Goal: Obtain resource: Obtain resource

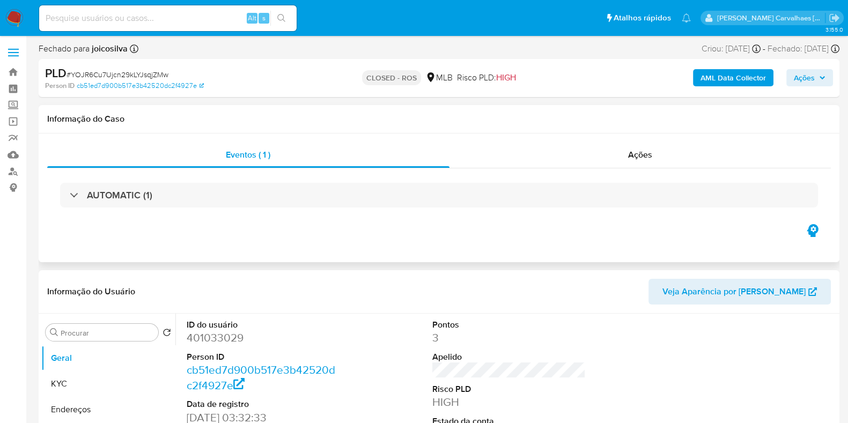
select select "10"
click at [13, 17] on img at bounding box center [14, 18] width 18 height 18
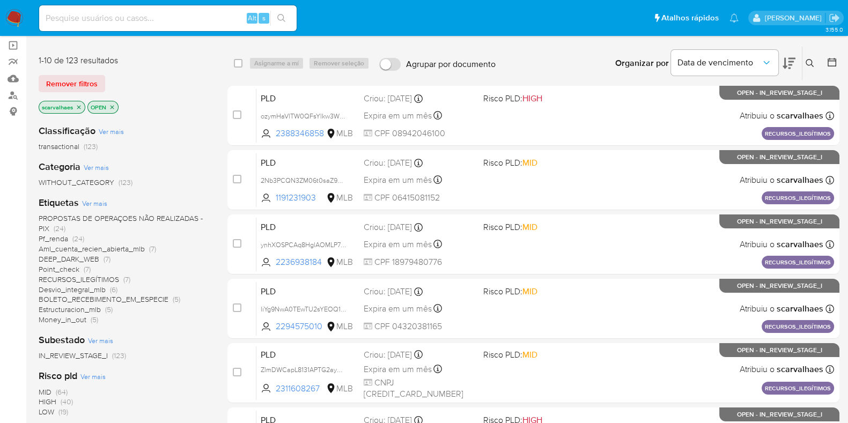
scroll to position [134, 0]
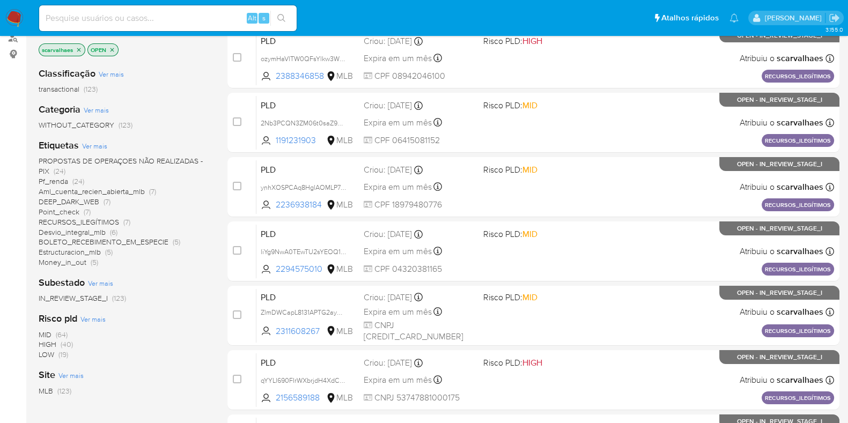
click at [56, 181] on span "Pf_renda" at bounding box center [54, 181] width 30 height 11
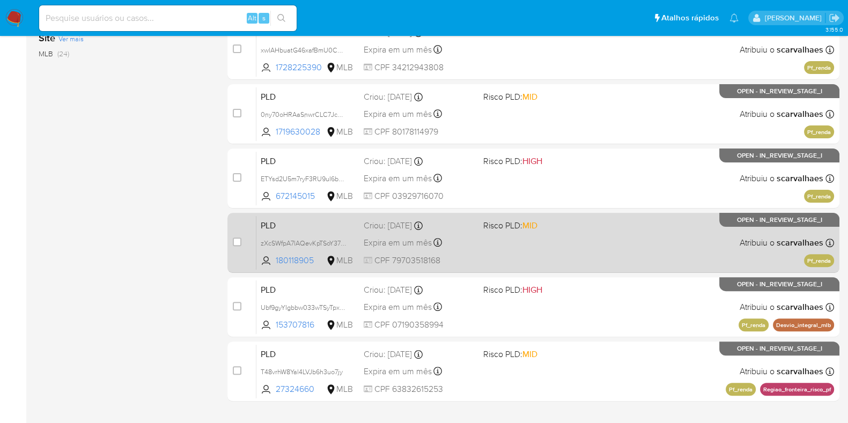
scroll to position [402, 0]
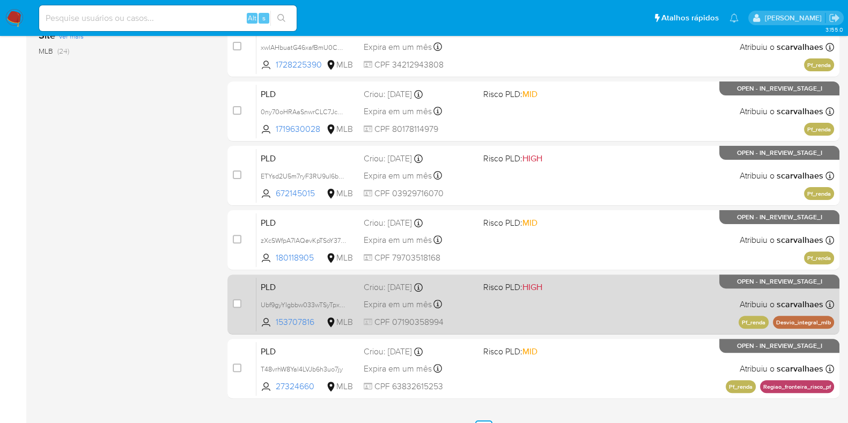
click at [555, 304] on div "PLD Ubf9gyYIgbbw033wTSyTpxdq 153707816 MLB Risco PLD: HIGH Criou: 12/08/2025 Cr…" at bounding box center [546, 304] width 578 height 54
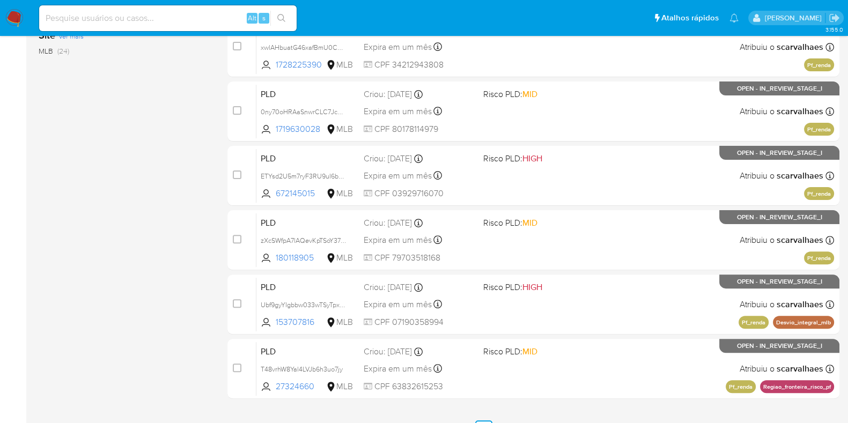
scroll to position [423, 0]
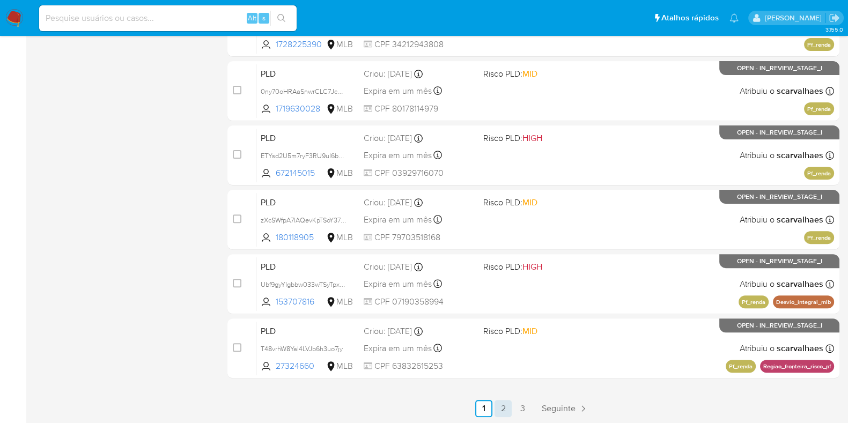
click at [509, 407] on link "2" at bounding box center [503, 408] width 17 height 17
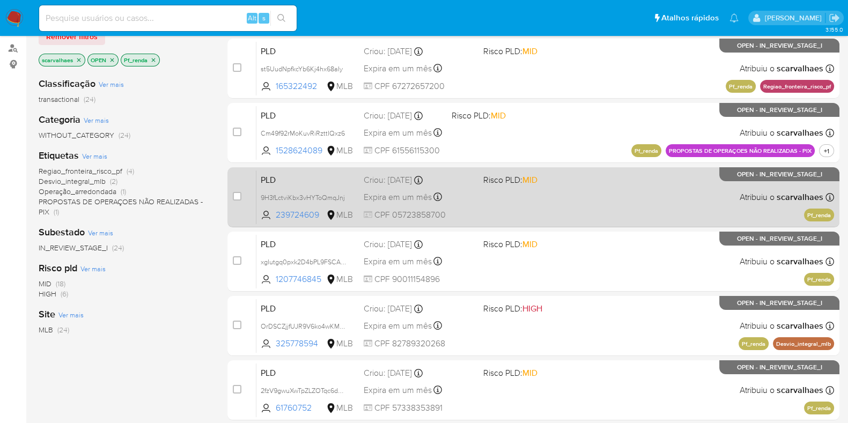
scroll to position [268, 0]
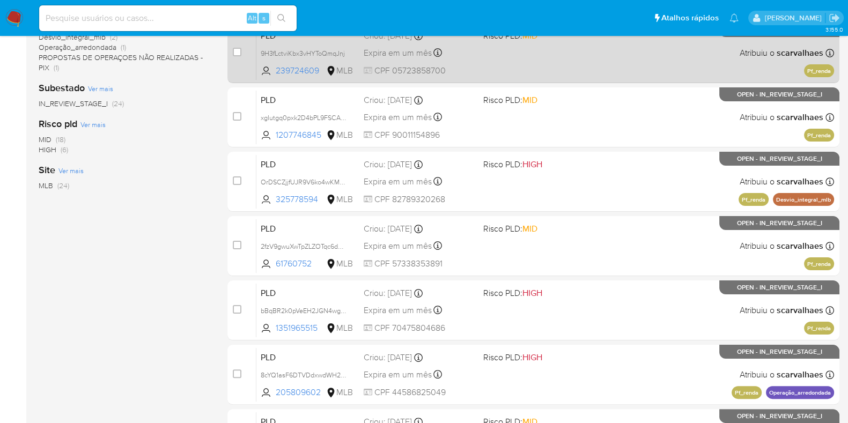
click at [542, 303] on div "PLD bBqBR2k0pVeEH2JGN4wgs4xp 1351965515 MLB Risco PLD: HIGH Criou: 12/08/2025 C…" at bounding box center [546, 310] width 578 height 54
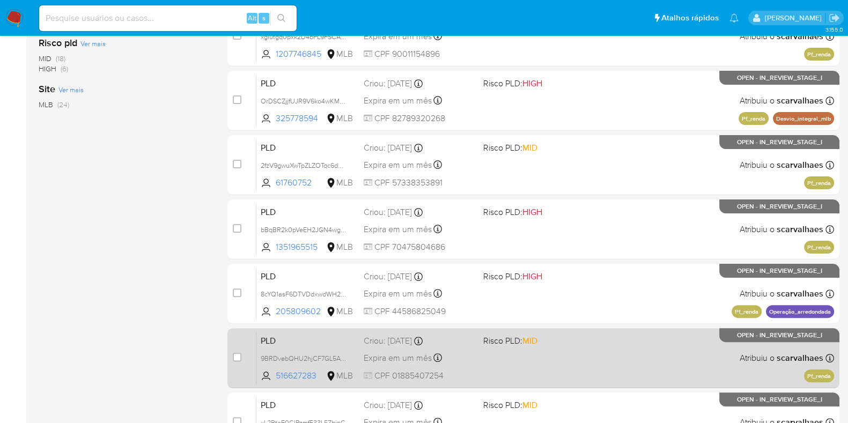
scroll to position [423, 0]
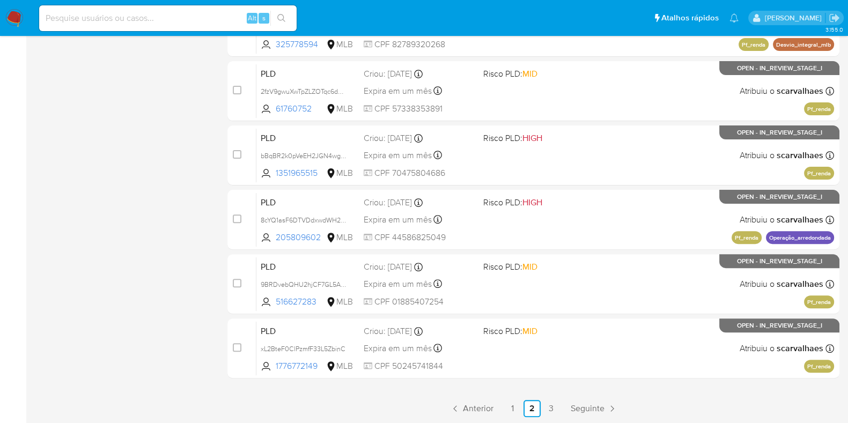
click at [551, 407] on link "3" at bounding box center [551, 408] width 17 height 17
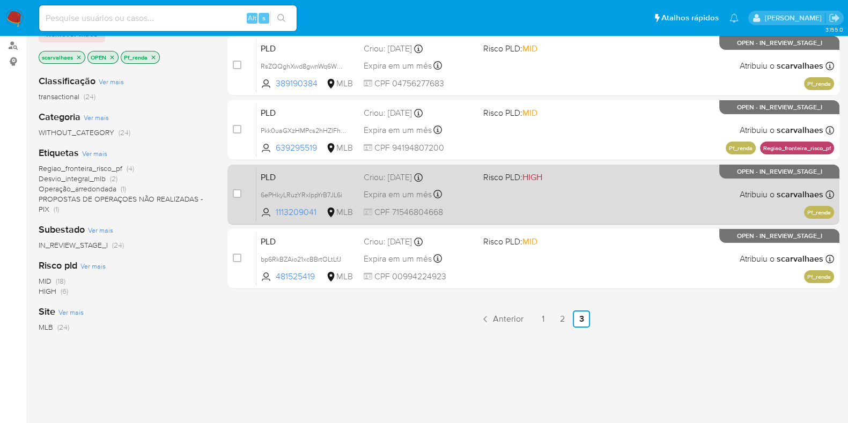
scroll to position [134, 0]
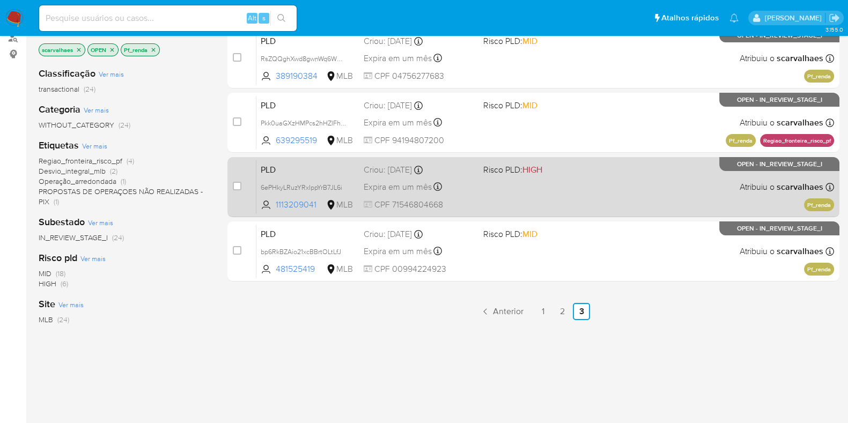
click at [548, 205] on div "PLD 6ePHkyLRuzYRxIppYrB7JL6i 1113209041 MLB Risco PLD: HIGH Criou: 12/08/2025 C…" at bounding box center [546, 187] width 578 height 54
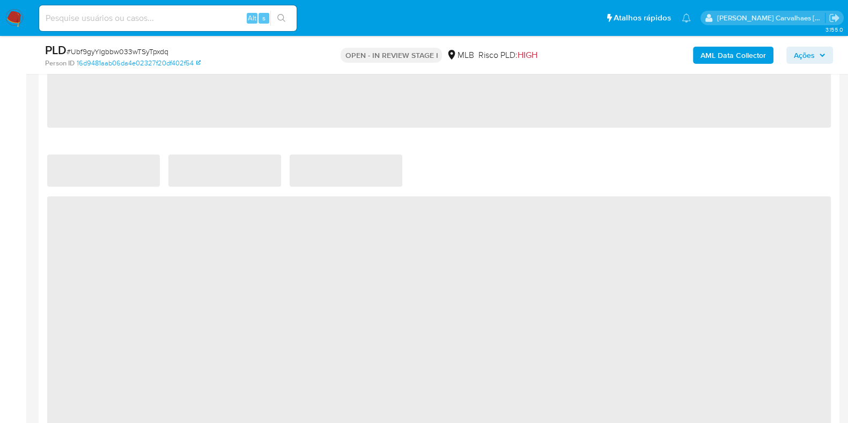
scroll to position [939, 0]
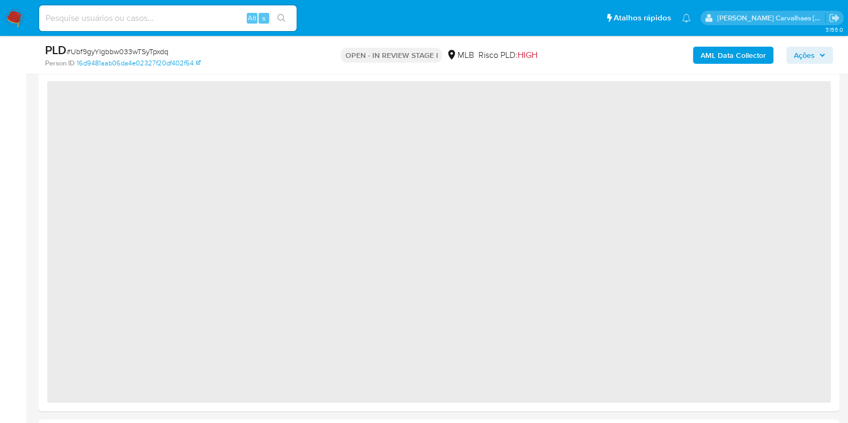
select select "10"
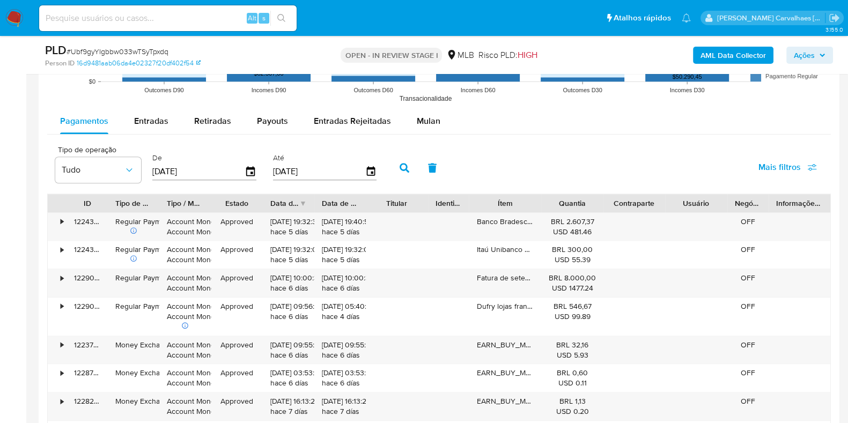
scroll to position [1140, 0]
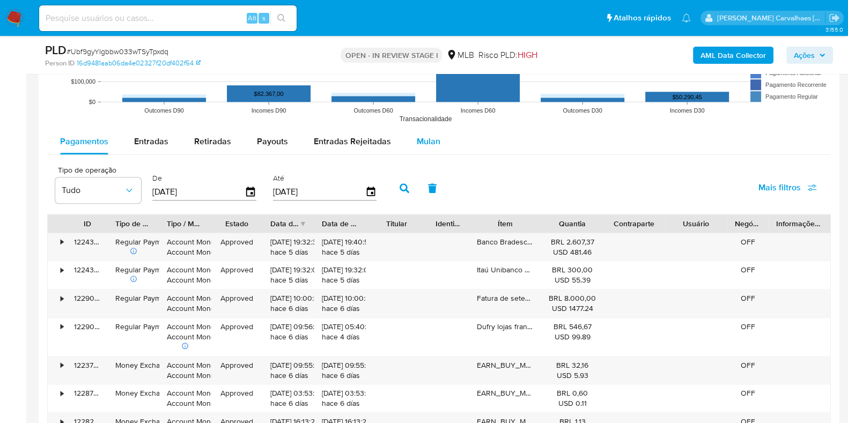
click at [423, 136] on span "Mulan" at bounding box center [429, 141] width 24 height 12
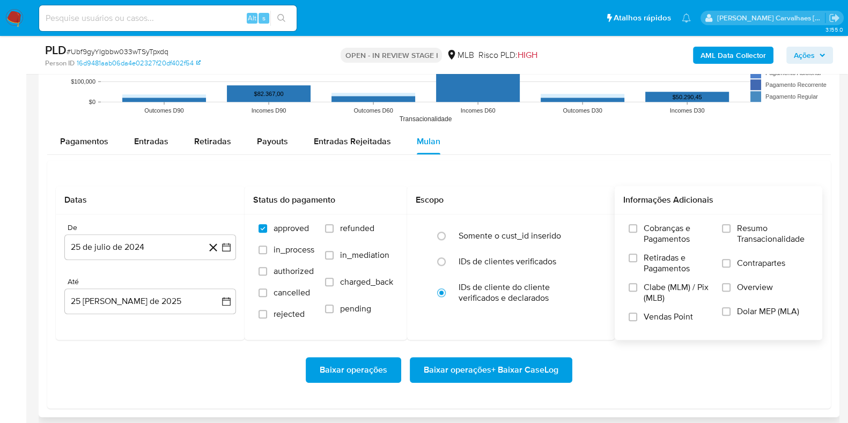
click at [729, 219] on div "Cobranças e Pagamentos Retiradas e Pagamentos Clabe (MLM) / Pix (MLB) Vendas Po…" at bounding box center [719, 277] width 208 height 125
click at [729, 226] on input "Resumo Transacionalidade" at bounding box center [726, 228] width 9 height 9
click at [229, 242] on icon "button" at bounding box center [226, 247] width 11 height 11
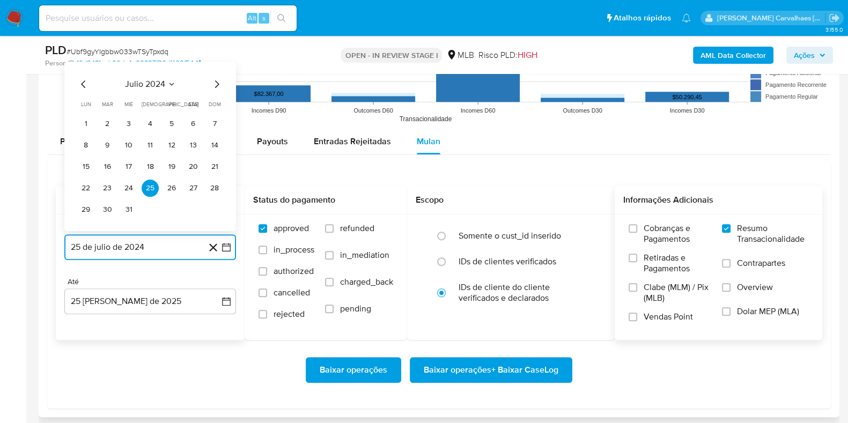
click at [216, 83] on icon "Mes siguiente" at bounding box center [216, 83] width 13 height 13
click at [216, 58] on icon "Mes siguiente" at bounding box center [217, 62] width 4 height 8
click at [219, 84] on icon "Mes siguiente" at bounding box center [216, 83] width 13 height 13
click at [218, 83] on icon "Mes siguiente" at bounding box center [217, 84] width 4 height 8
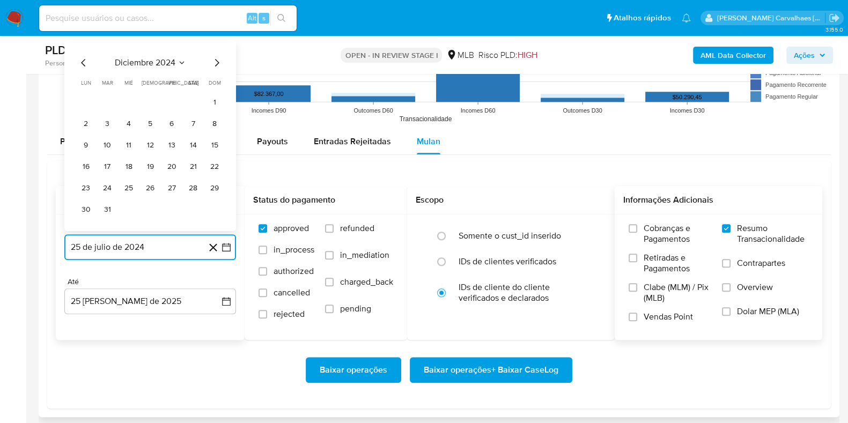
click at [217, 60] on icon "Mes siguiente" at bounding box center [216, 62] width 13 height 13
click at [217, 83] on icon "Mes siguiente" at bounding box center [216, 83] width 13 height 13
click at [215, 65] on icon "Mes siguiente" at bounding box center [216, 62] width 13 height 13
click at [215, 80] on icon "Mes siguiente" at bounding box center [216, 83] width 13 height 13
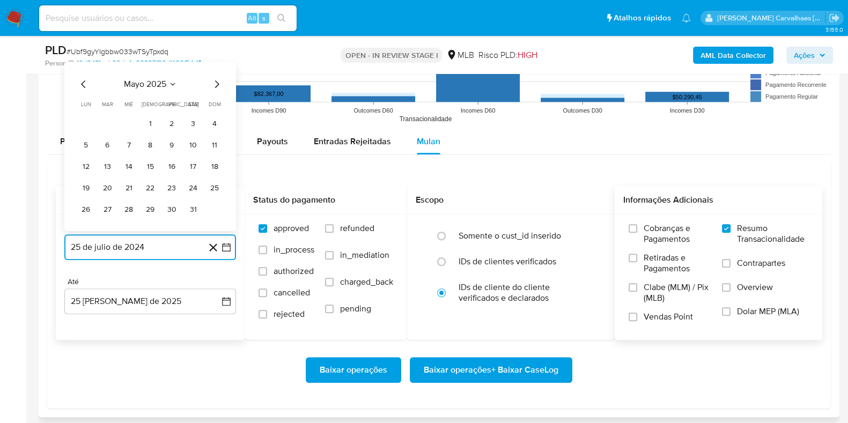
click at [215, 82] on icon "Mes siguiente" at bounding box center [216, 83] width 13 height 13
click at [109, 186] on button "24" at bounding box center [107, 187] width 17 height 17
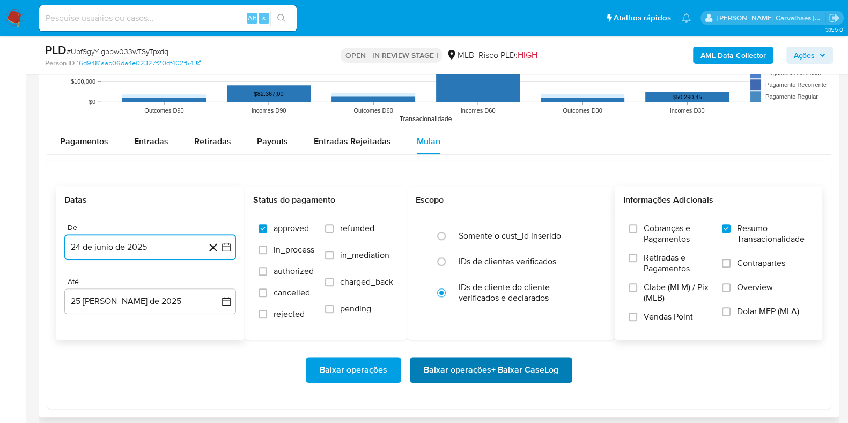
click at [506, 368] on span "Baixar operações + Baixar CaseLog" at bounding box center [491, 370] width 135 height 24
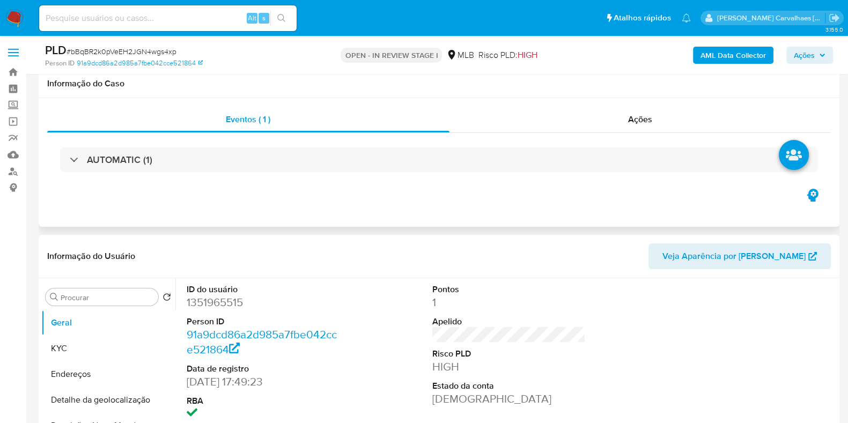
scroll to position [201, 0]
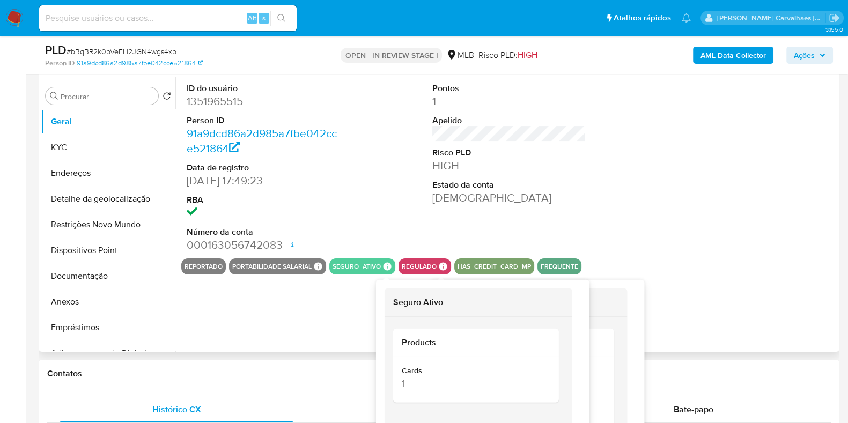
select select "10"
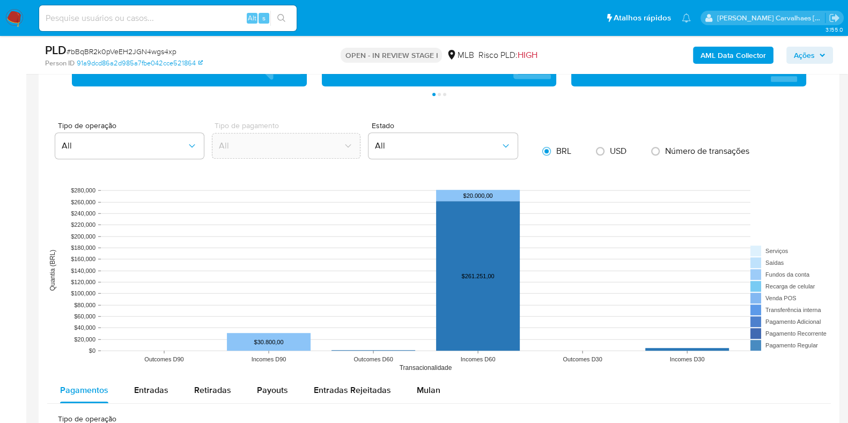
scroll to position [1006, 0]
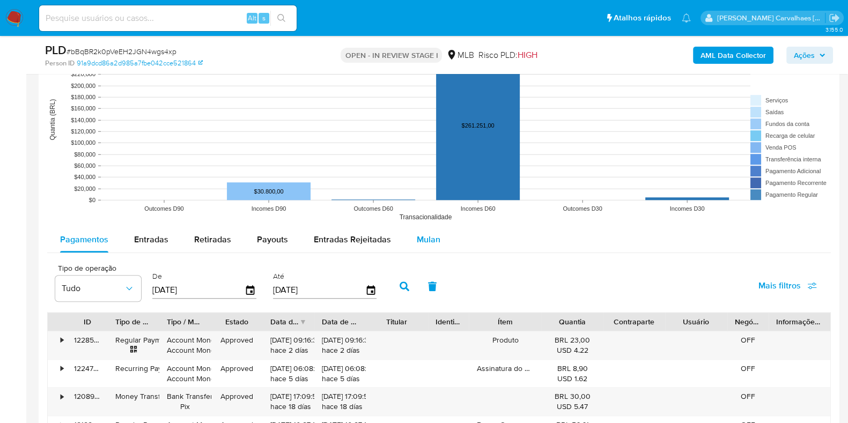
click at [427, 237] on span "Mulan" at bounding box center [429, 239] width 24 height 12
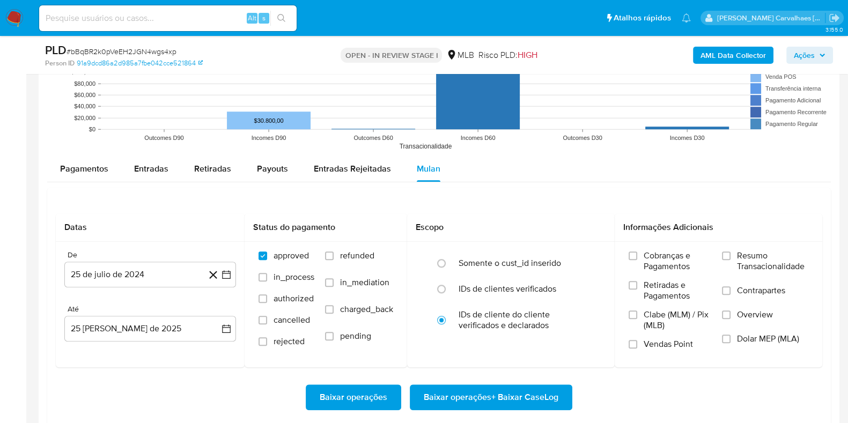
scroll to position [1140, 0]
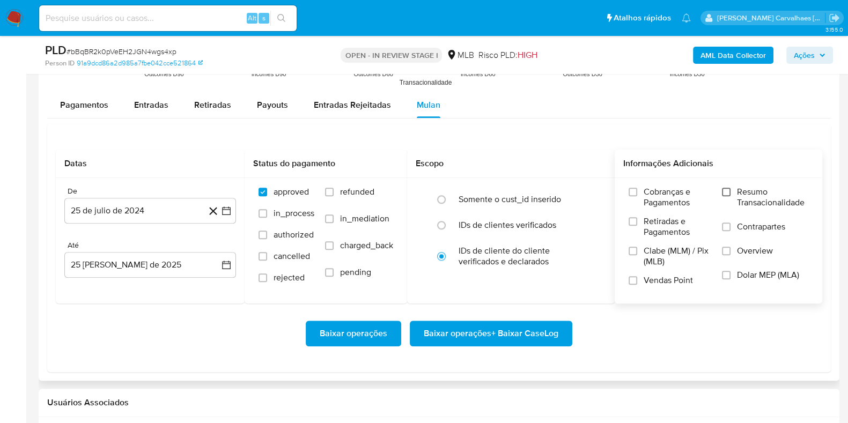
click at [730, 189] on input "Resumo Transacionalidade" at bounding box center [726, 192] width 9 height 9
click at [231, 207] on icon "button" at bounding box center [226, 211] width 11 height 11
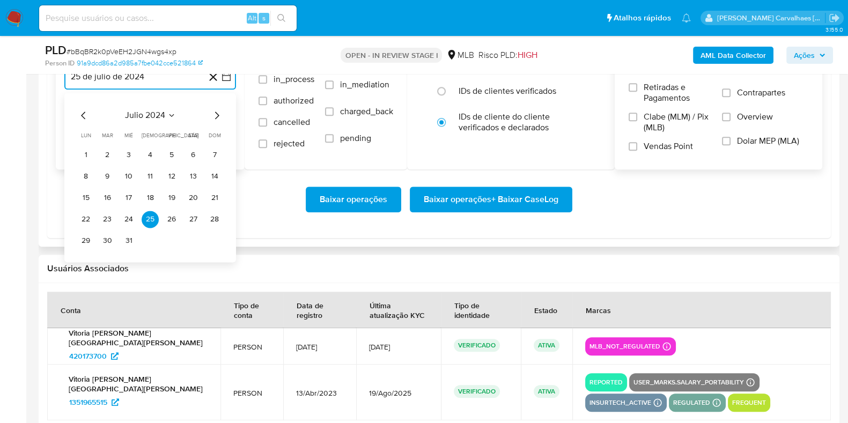
scroll to position [1207, 0]
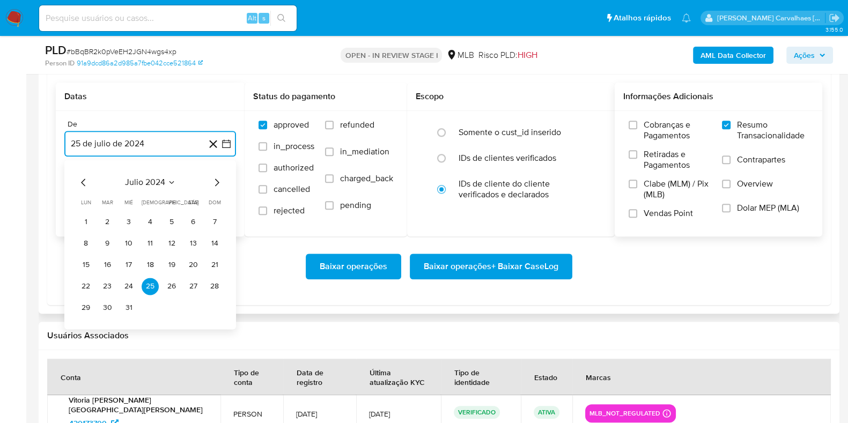
click at [218, 183] on icon "Mes siguiente" at bounding box center [216, 182] width 13 height 13
click at [217, 183] on icon "Mes siguiente" at bounding box center [216, 182] width 13 height 13
click at [216, 183] on icon "Mes siguiente" at bounding box center [216, 182] width 13 height 13
click at [215, 182] on icon "Mes siguiente" at bounding box center [216, 182] width 13 height 13
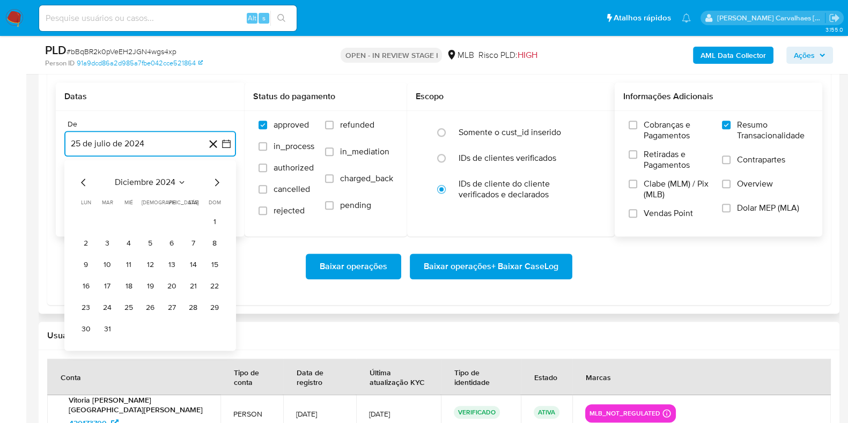
click at [215, 182] on icon "Mes siguiente" at bounding box center [216, 182] width 13 height 13
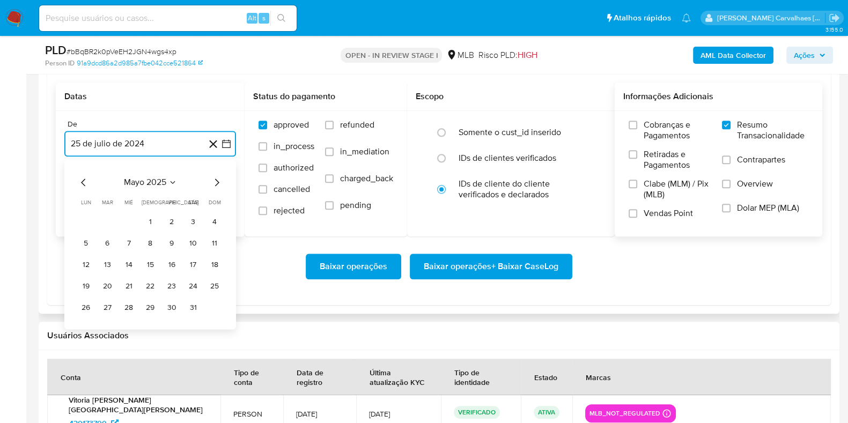
click at [215, 182] on icon "Mes siguiente" at bounding box center [216, 182] width 13 height 13
click at [106, 309] on button "24" at bounding box center [107, 307] width 17 height 17
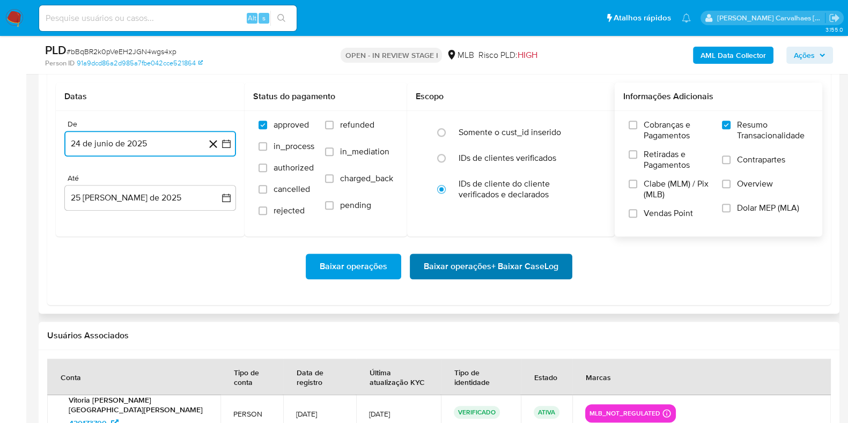
click at [456, 268] on span "Baixar operações + Baixar CaseLog" at bounding box center [491, 267] width 135 height 24
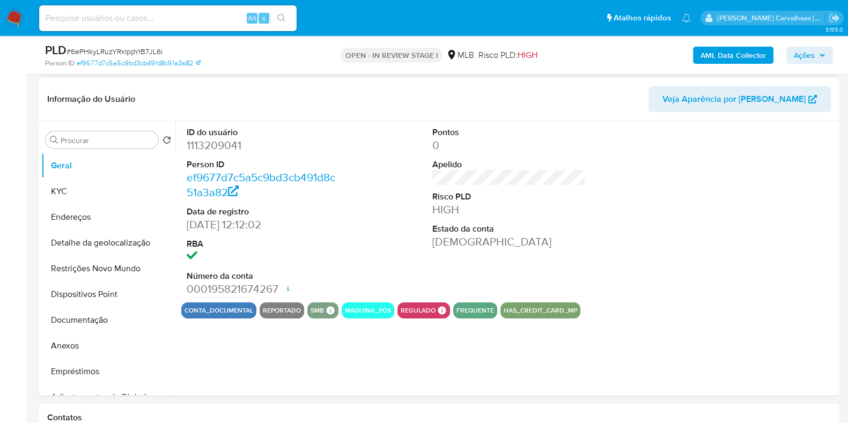
scroll to position [201, 0]
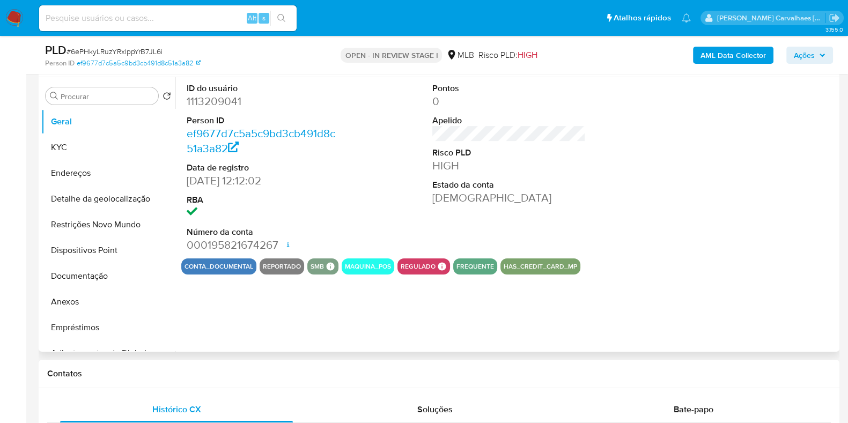
select select "10"
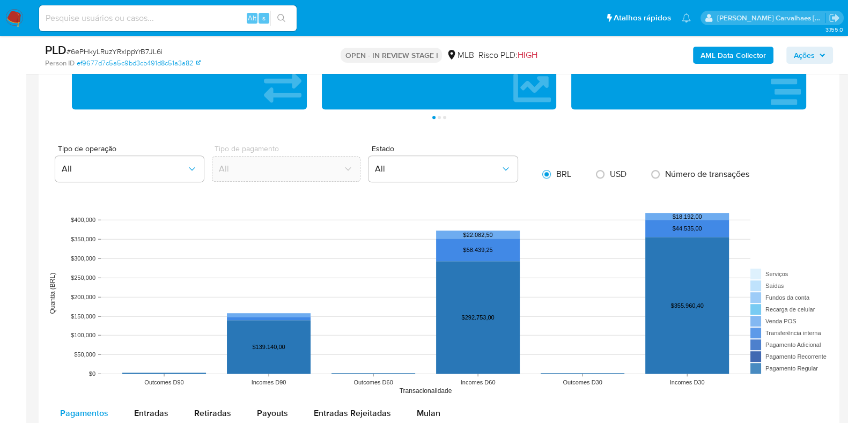
scroll to position [939, 0]
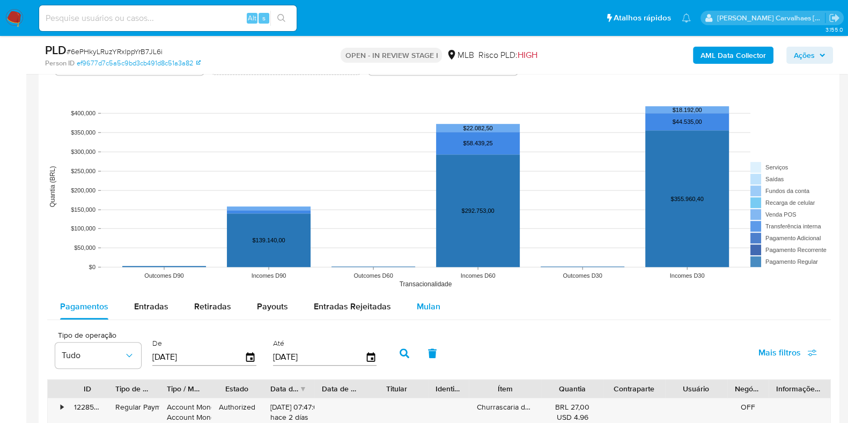
click at [424, 301] on span "Mulan" at bounding box center [429, 307] width 24 height 12
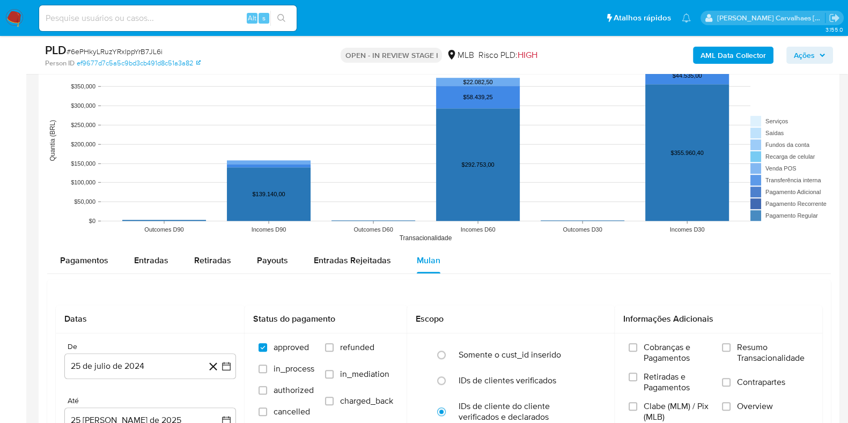
scroll to position [1006, 0]
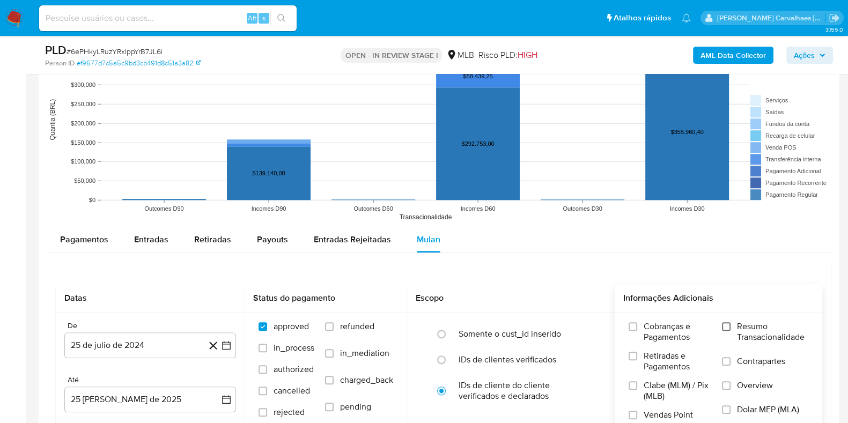
click at [726, 323] on input "Resumo Transacionalidade" at bounding box center [726, 327] width 9 height 9
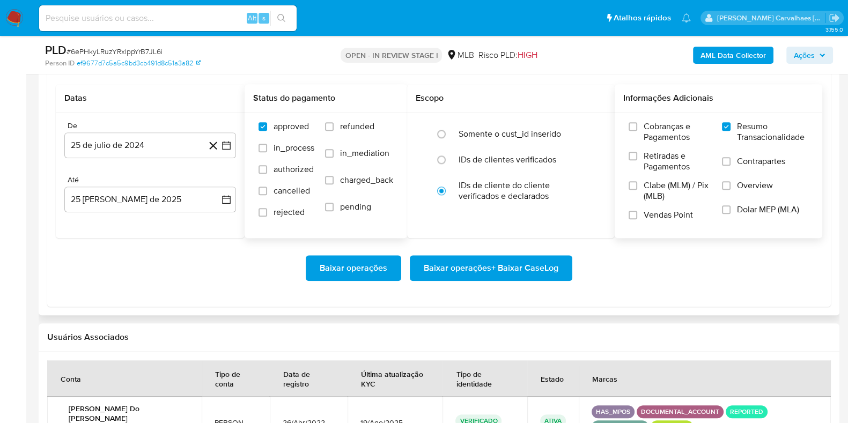
scroll to position [1207, 0]
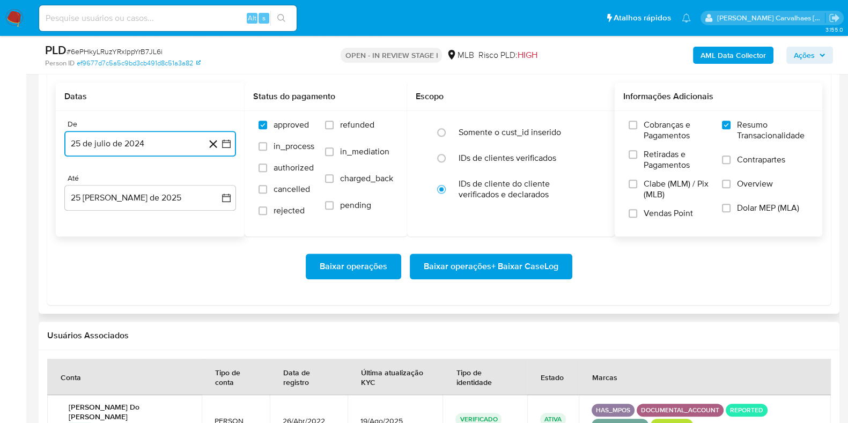
click at [231, 140] on icon "button" at bounding box center [226, 143] width 11 height 11
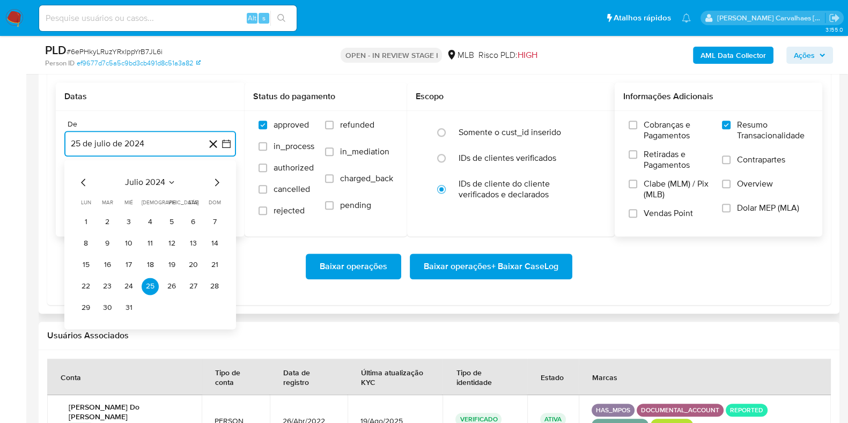
click at [217, 179] on icon "Mes siguiente" at bounding box center [216, 182] width 13 height 13
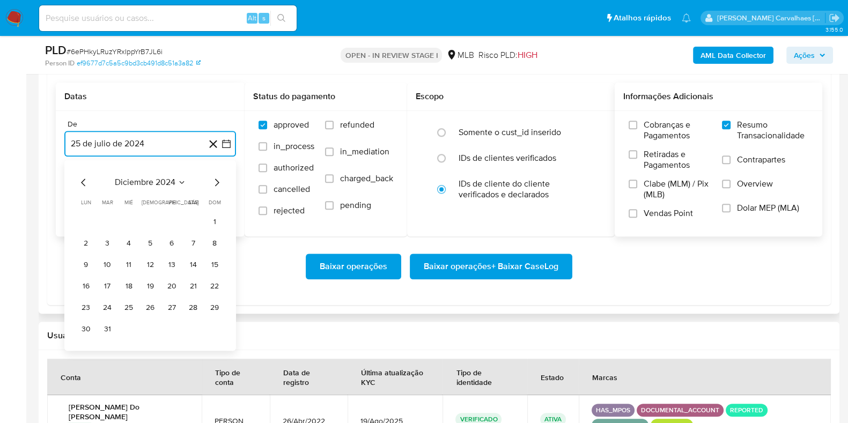
click at [217, 179] on icon "Mes siguiente" at bounding box center [216, 182] width 13 height 13
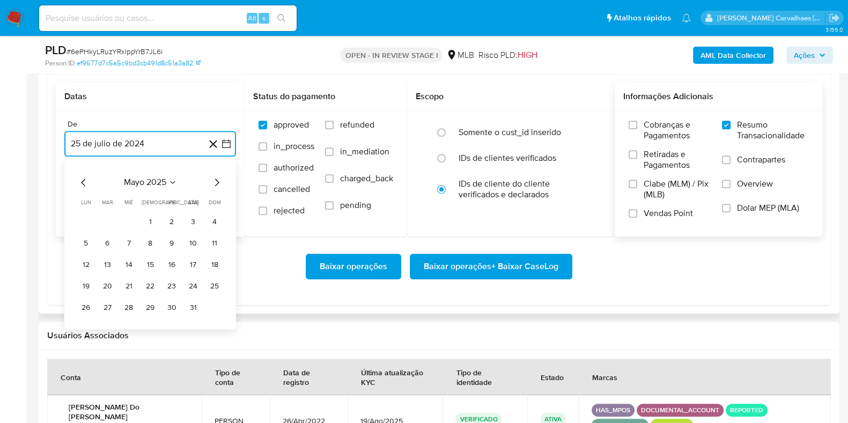
click at [217, 179] on icon "Mes siguiente" at bounding box center [216, 182] width 13 height 13
click at [113, 305] on button "24" at bounding box center [107, 307] width 17 height 17
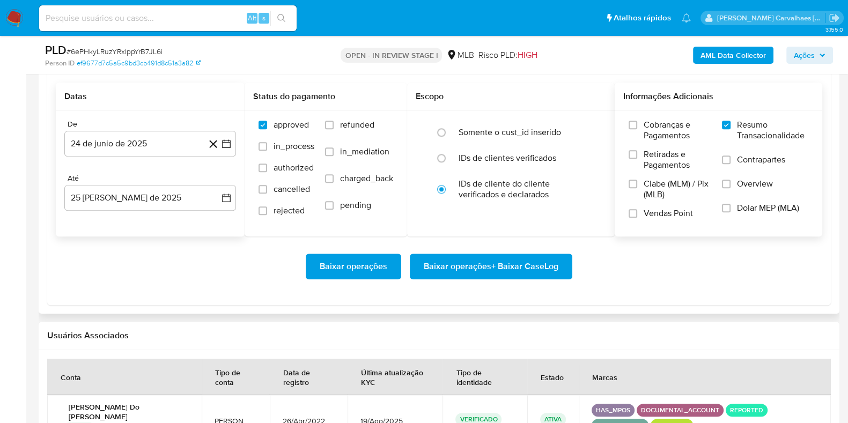
click at [481, 268] on span "Baixar operações + Baixar CaseLog" at bounding box center [491, 267] width 135 height 24
